Goal: Task Accomplishment & Management: Manage account settings

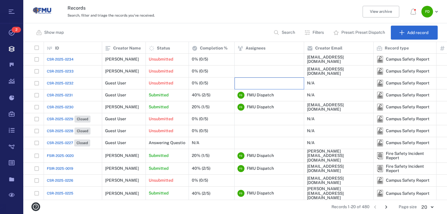
click at [255, 84] on div at bounding box center [268, 83] width 63 height 12
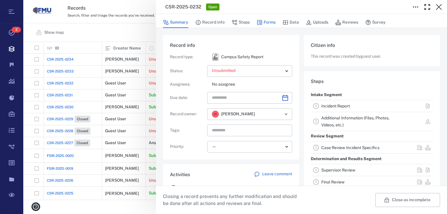
click at [260, 18] on button "Forms" at bounding box center [266, 22] width 19 height 11
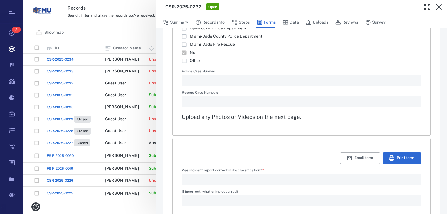
scroll to position [922, 0]
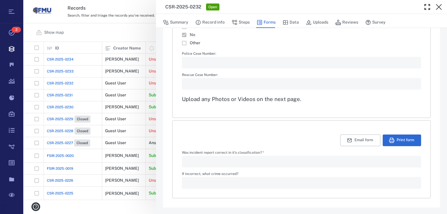
click at [142, 35] on div "**********" at bounding box center [235, 107] width 424 height 214
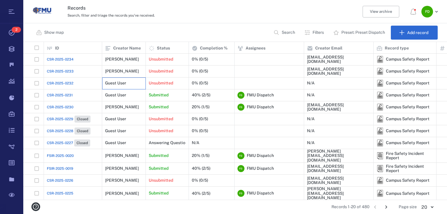
click at [134, 81] on div "Guest User" at bounding box center [124, 83] width 38 height 12
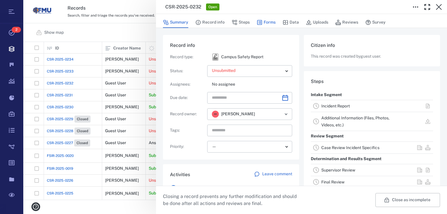
click at [264, 20] on button "Forms" at bounding box center [266, 22] width 19 height 11
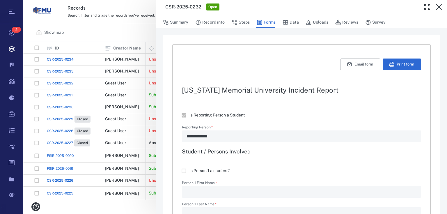
click at [139, 71] on div "**********" at bounding box center [235, 107] width 424 height 214
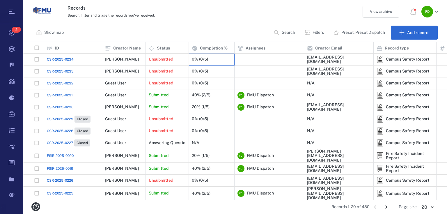
click at [207, 58] on div "0% (0/5)" at bounding box center [200, 59] width 16 height 4
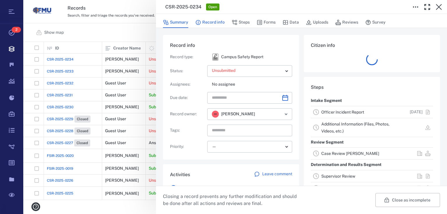
click at [217, 19] on button "Record info" at bounding box center [209, 22] width 29 height 11
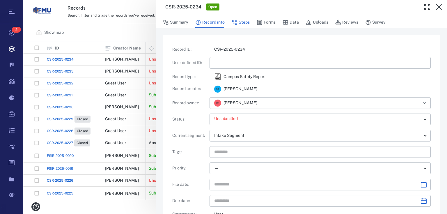
click at [241, 25] on button "Steps" at bounding box center [241, 22] width 18 height 11
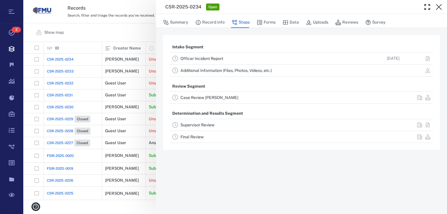
click at [212, 93] on div "Case Review [PERSON_NAME]" at bounding box center [301, 98] width 263 height 12
click at [212, 98] on link "Case Review [PERSON_NAME]" at bounding box center [209, 97] width 58 height 5
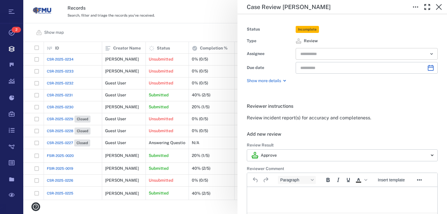
click at [352, 54] on input "text" at bounding box center [360, 54] width 120 height 8
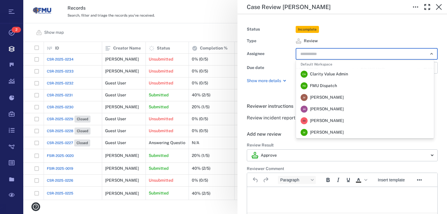
click at [329, 84] on span "FMU Dispatch" at bounding box center [323, 86] width 27 height 6
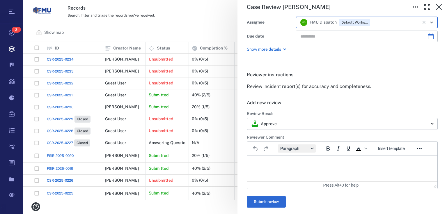
scroll to position [93, 0]
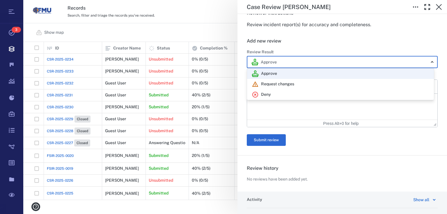
click at [272, 66] on body "Tasks 3 Records Boards Dashboard Reports Record types Guide steps Rules Form bu…" at bounding box center [223, 107] width 447 height 214
click at [272, 66] on div at bounding box center [223, 107] width 447 height 214
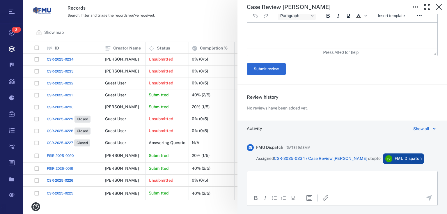
scroll to position [132, 0]
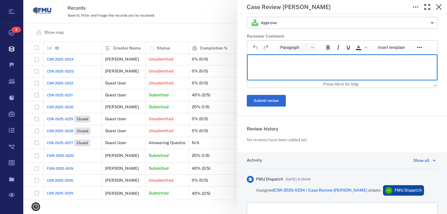
click at [276, 63] on p "Rich Text Area. Press ALT-0 for help." at bounding box center [342, 61] width 180 height 5
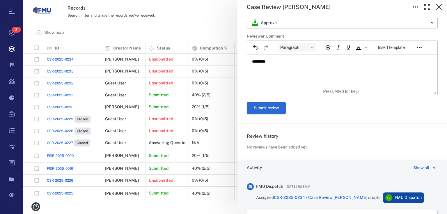
click at [276, 106] on button "Submit review" at bounding box center [266, 108] width 39 height 12
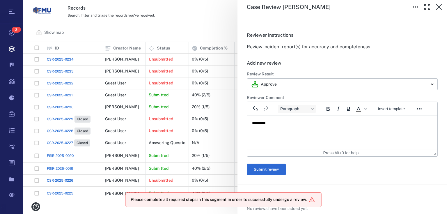
scroll to position [70, 0]
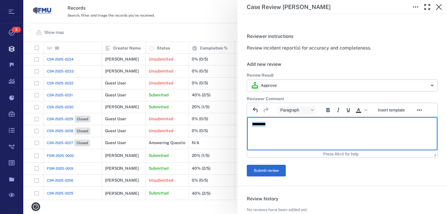
drag, startPoint x: 279, startPoint y: 123, endPoint x: 370, endPoint y: 243, distance: 150.6
click at [247, 127] on html "*********" at bounding box center [342, 128] width 190 height 22
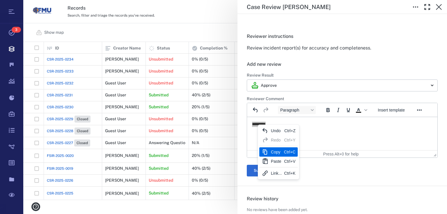
click at [277, 149] on div "Copy" at bounding box center [276, 151] width 11 height 7
copy p "*********"
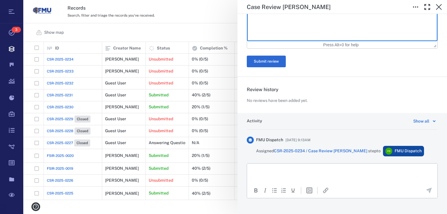
scroll to position [186, 0]
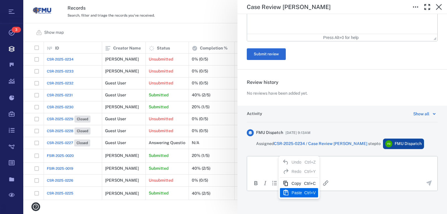
click at [301, 192] on div "Paste" at bounding box center [297, 192] width 10 height 7
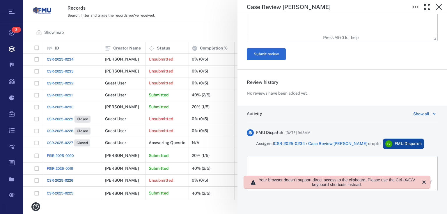
scroll to position [154, 420]
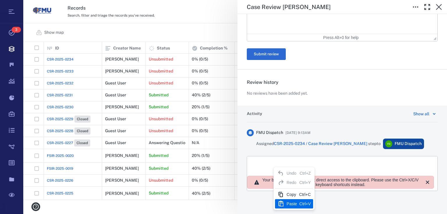
click at [293, 202] on div "Paste" at bounding box center [292, 203] width 10 height 7
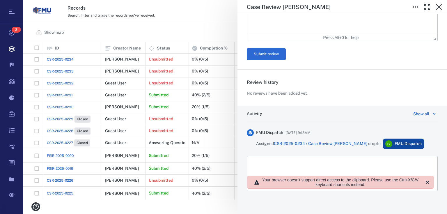
click at [437, 152] on div "Activity Show all FMU Dispatch [DATE] 9:13AM Assigned CSR-2025-0234 / Case Revi…" at bounding box center [342, 160] width 210 height 109
click at [413, 111] on div "Show all" at bounding box center [421, 113] width 16 height 7
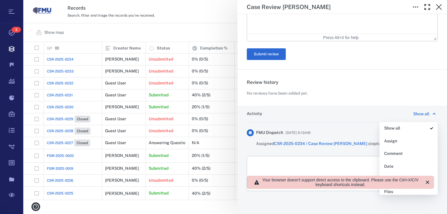
click at [371, 119] on div "Activity Show all Show all Assign Comment Date Email Files Phase Priority Revie…" at bounding box center [342, 116] width 191 height 12
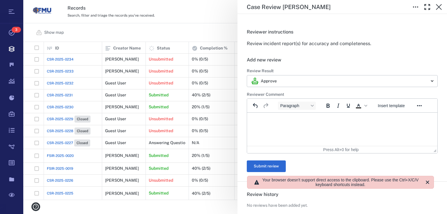
scroll to position [0, 0]
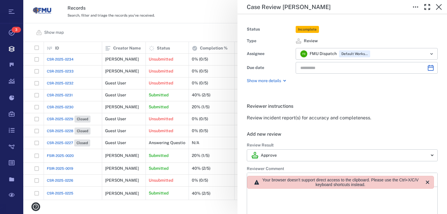
click at [279, 82] on p "Show more details" at bounding box center [264, 81] width 34 height 6
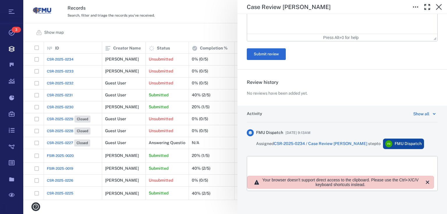
scroll to position [221, 0]
click at [239, 33] on div "**********" at bounding box center [342, 6] width 210 height 198
click at [441, 7] on icon "button" at bounding box center [438, 6] width 7 height 7
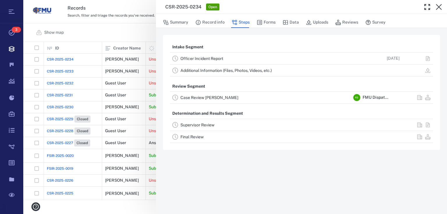
click at [111, 33] on div "CSR-2025-0234 Open Summary Record info Steps Forms Data Uploads Reviews Survey …" at bounding box center [235, 107] width 424 height 214
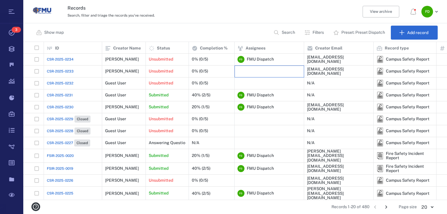
click at [277, 70] on div at bounding box center [268, 71] width 63 height 12
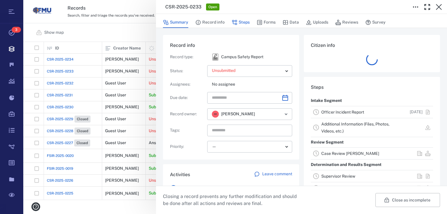
click at [241, 18] on button "Steps" at bounding box center [241, 22] width 18 height 11
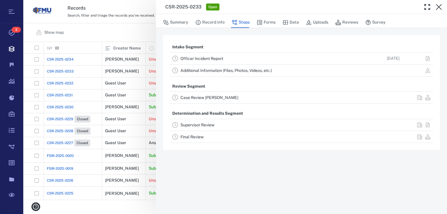
click at [214, 95] on link "Case Review [PERSON_NAME]" at bounding box center [209, 97] width 58 height 5
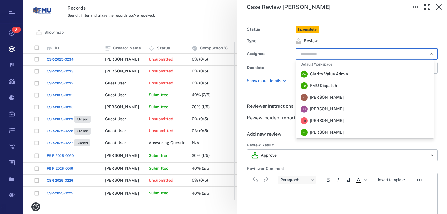
click at [321, 55] on input "text" at bounding box center [360, 54] width 120 height 8
click at [325, 87] on span "FMU Dispatch" at bounding box center [323, 86] width 27 height 6
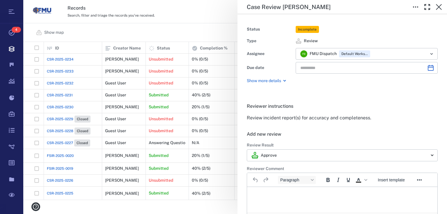
click at [220, 25] on div "Case Review [PERSON_NAME] Status Incomplete Type Review Assignee F D FMU Dispat…" at bounding box center [235, 107] width 424 height 214
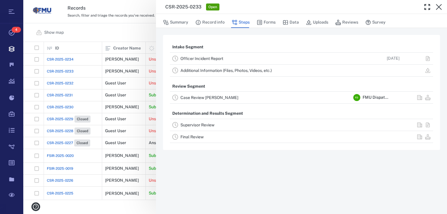
click at [144, 28] on div "CSR-2025-0233 Open Summary Record info Steps Forms Data Uploads Reviews Survey …" at bounding box center [235, 107] width 424 height 214
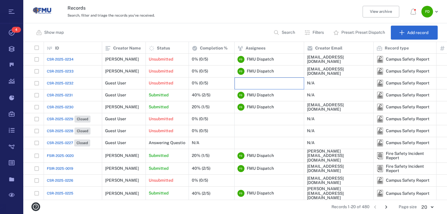
click at [260, 81] on div at bounding box center [268, 83] width 63 height 12
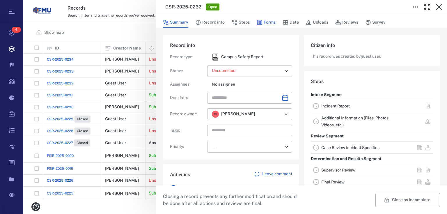
click at [264, 23] on button "Forms" at bounding box center [266, 22] width 19 height 11
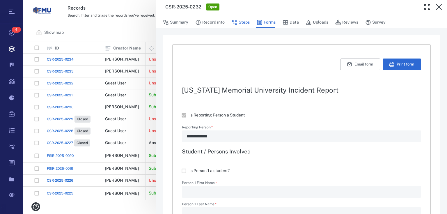
click at [240, 24] on button "Steps" at bounding box center [241, 22] width 18 height 11
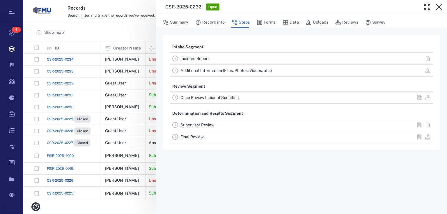
click at [198, 101] on div "Case Review Incident Specifics" at bounding box center [301, 98] width 263 height 12
click at [205, 94] on div "Case Review Incident Specifics" at bounding box center [265, 97] width 171 height 7
click at [205, 98] on link "Case Review Incident Specifics" at bounding box center [209, 97] width 58 height 5
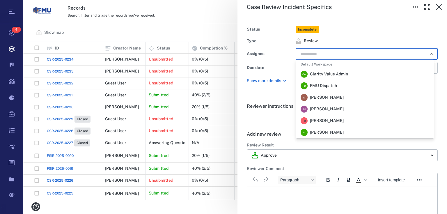
click at [313, 54] on input "text" at bounding box center [360, 54] width 120 height 8
click at [319, 87] on span "FMU Dispatch" at bounding box center [323, 86] width 27 height 6
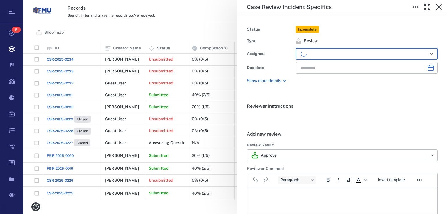
click at [195, 33] on div "Case Review Incident Specifics Status Incomplete Type Review Assignee ​ Due dat…" at bounding box center [235, 107] width 424 height 214
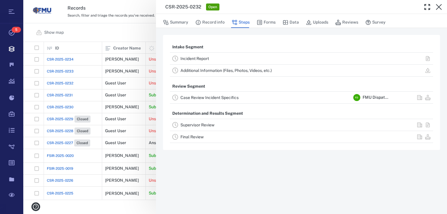
click at [127, 29] on div "CSR-2025-0232 Open Summary Record info Steps Forms Data Uploads Reviews Survey …" at bounding box center [235, 107] width 424 height 214
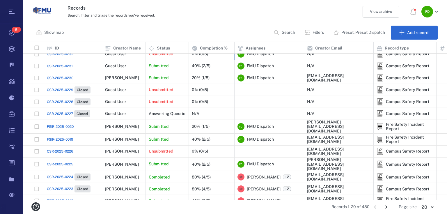
scroll to position [70, 0]
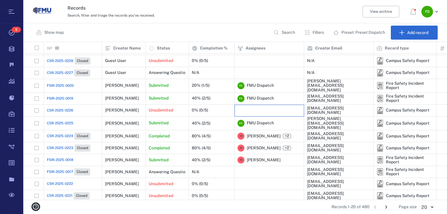
click at [254, 109] on div at bounding box center [268, 111] width 63 height 12
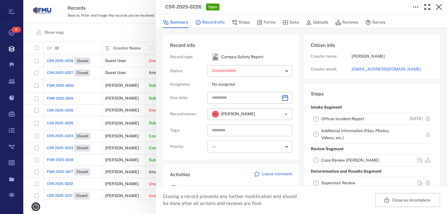
click at [219, 21] on button "Record info" at bounding box center [209, 22] width 29 height 11
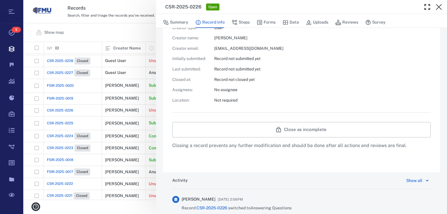
scroll to position [255, 0]
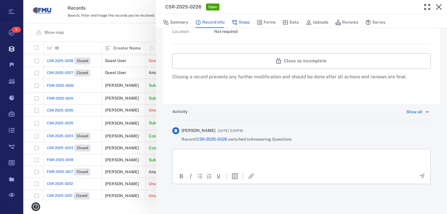
click at [240, 22] on button "Steps" at bounding box center [241, 22] width 18 height 11
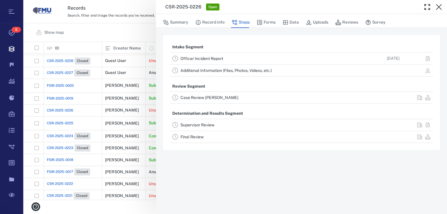
click at [212, 98] on link "Case Review [PERSON_NAME]" at bounding box center [209, 97] width 58 height 5
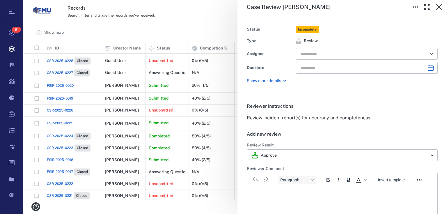
click at [310, 57] on input "text" at bounding box center [360, 54] width 120 height 8
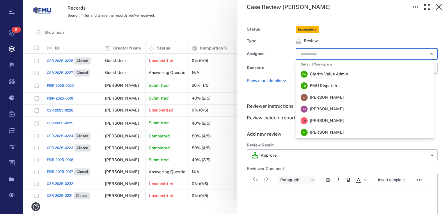
click at [321, 86] on span "FMU Dispatch" at bounding box center [323, 86] width 27 height 6
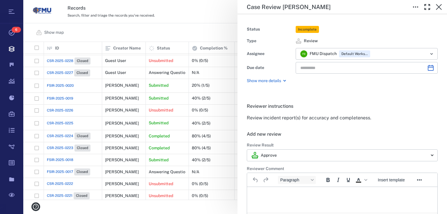
click at [224, 36] on div "Case Review [PERSON_NAME] Status Incomplete Type Review Assignee F D FMU Dispat…" at bounding box center [235, 107] width 424 height 214
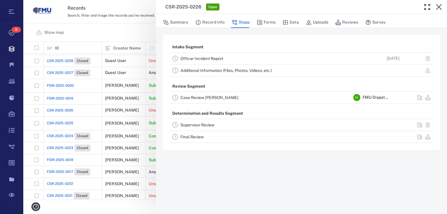
click at [136, 38] on div "CSR-2025-0226 Open Summary Record info Steps Forms Data Uploads Reviews Survey …" at bounding box center [235, 107] width 424 height 214
